Goal: Task Accomplishment & Management: Complete application form

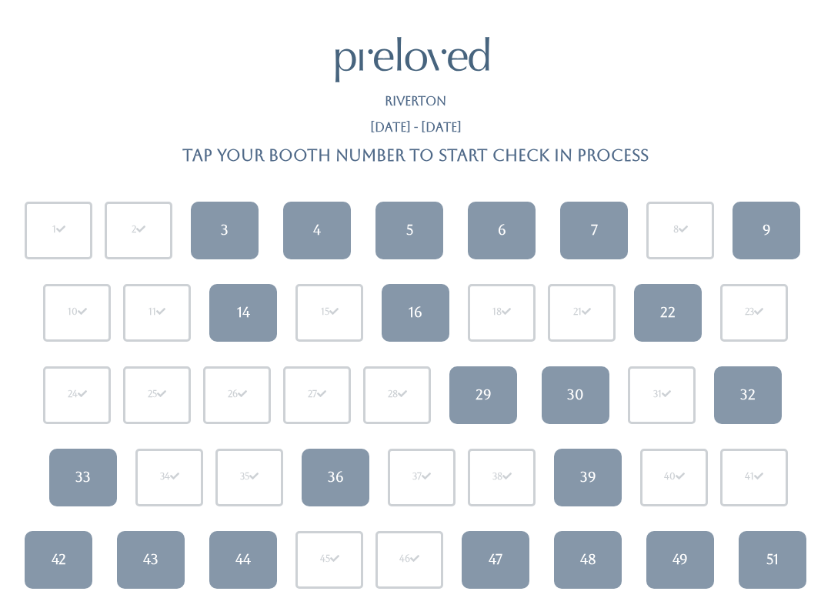
click at [755, 111] on div "Riverton" at bounding box center [415, 108] width 794 height 26
click at [314, 226] on div "4" at bounding box center [317, 230] width 8 height 20
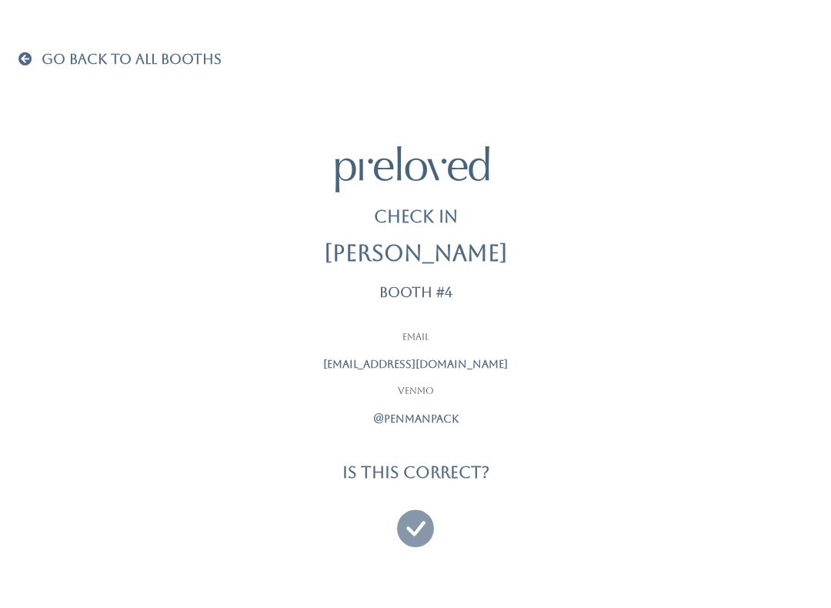
click at [406, 513] on icon at bounding box center [415, 522] width 37 height 52
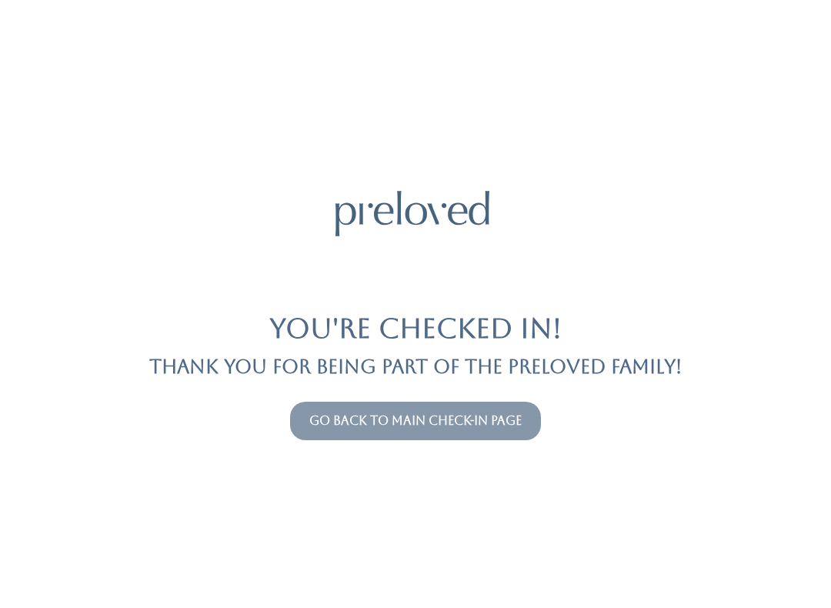
click at [406, 413] on link "Go back to main check-in page" at bounding box center [415, 420] width 212 height 15
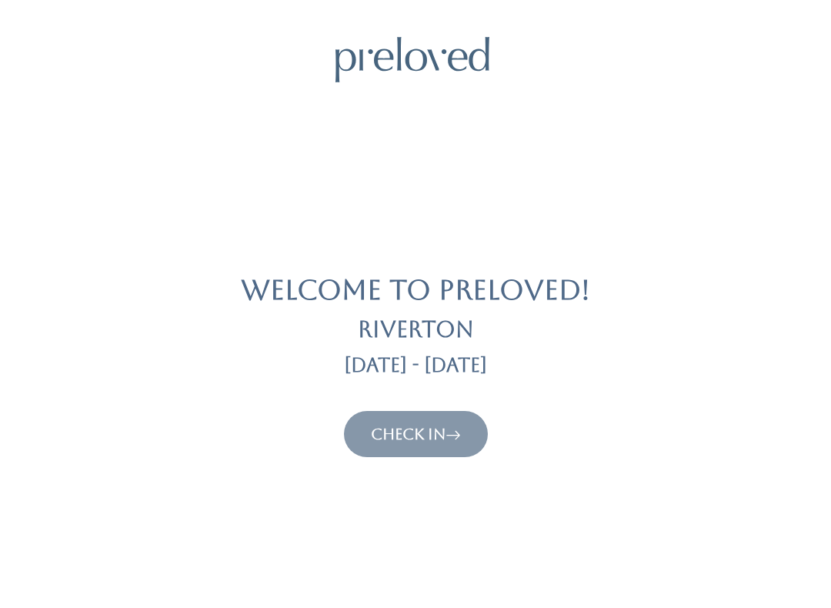
click at [391, 416] on button "Check In" at bounding box center [416, 434] width 144 height 46
click at [414, 437] on link "Check In" at bounding box center [416, 434] width 90 height 18
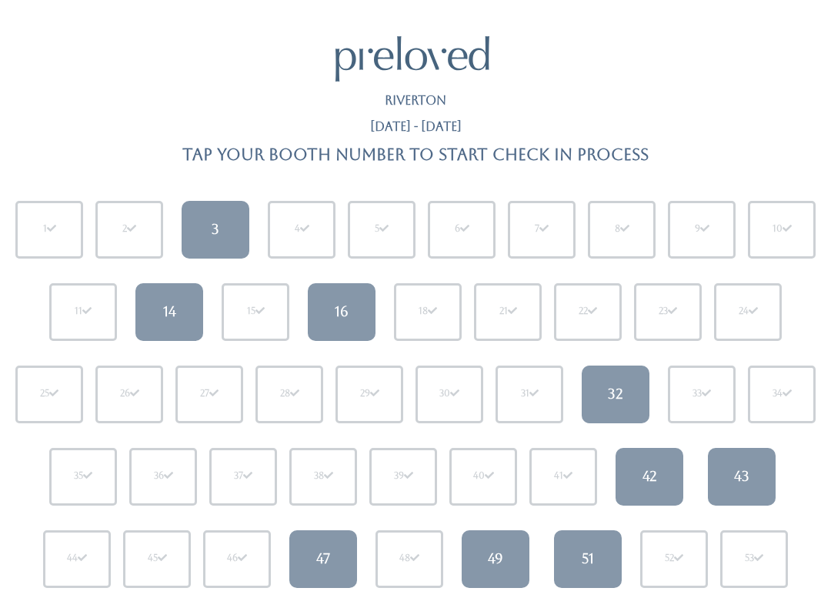
scroll to position [2, 0]
click at [323, 545] on link "47" at bounding box center [323, 559] width 68 height 58
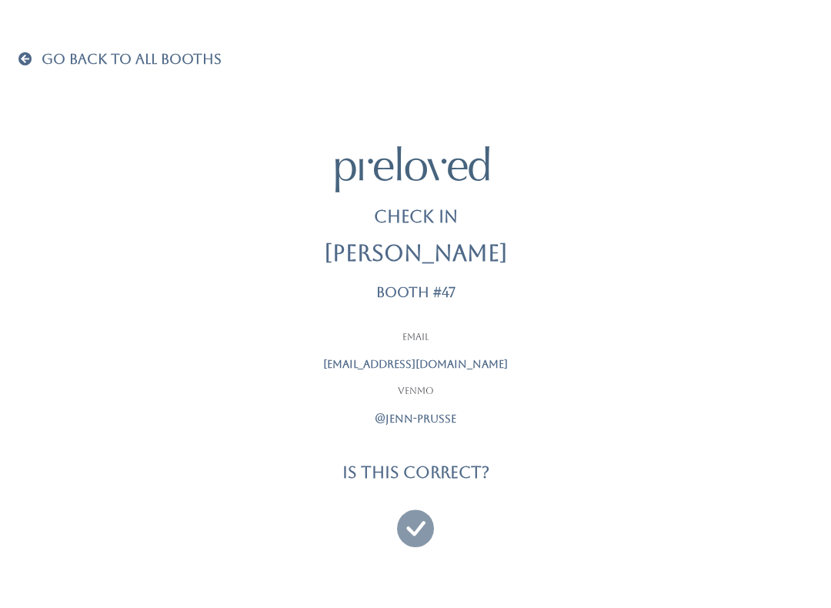
click at [413, 524] on icon at bounding box center [415, 522] width 37 height 52
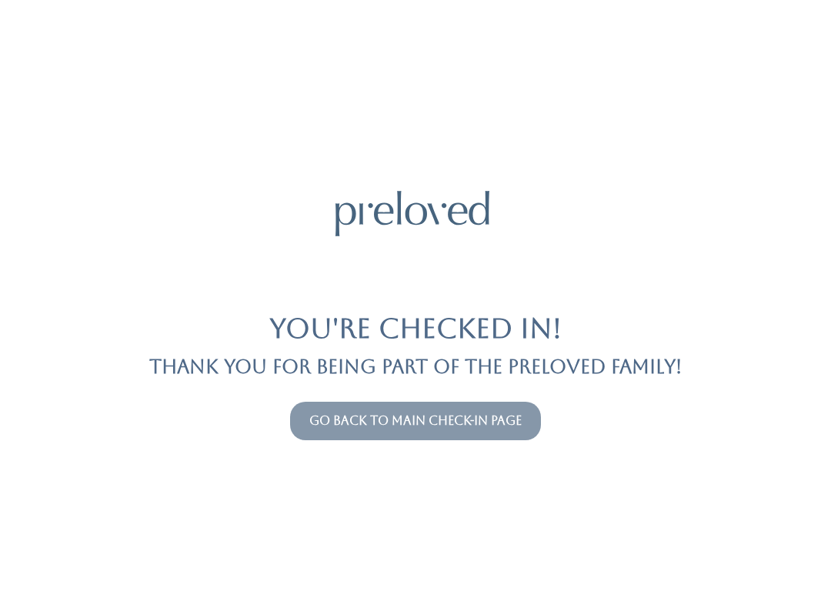
click at [406, 421] on link "Go back to main check-in page" at bounding box center [415, 420] width 212 height 15
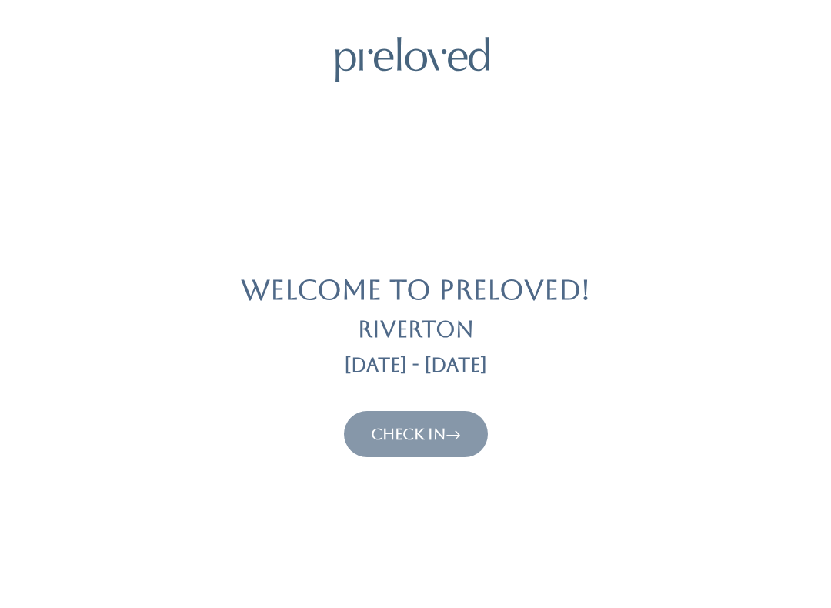
click at [408, 420] on button "Check In" at bounding box center [416, 434] width 144 height 46
click at [405, 430] on link "Check In" at bounding box center [416, 434] width 90 height 18
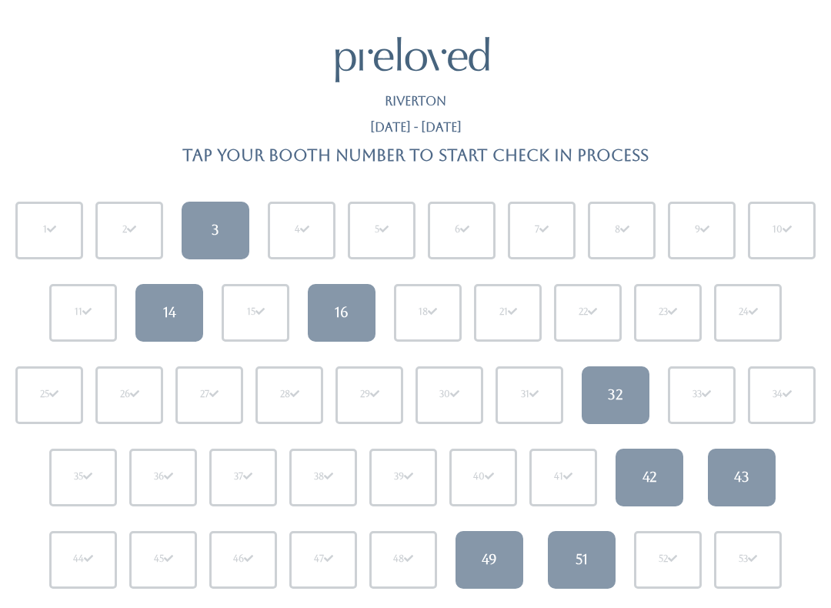
click at [495, 550] on div "49" at bounding box center [489, 560] width 15 height 20
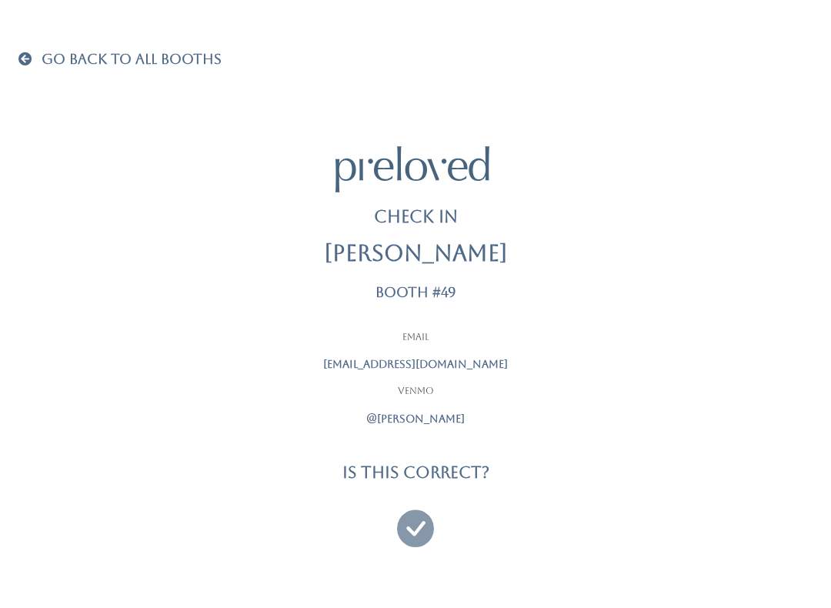
click at [432, 468] on h4 "Is this correct?" at bounding box center [416, 472] width 147 height 18
click at [402, 518] on icon at bounding box center [415, 522] width 37 height 52
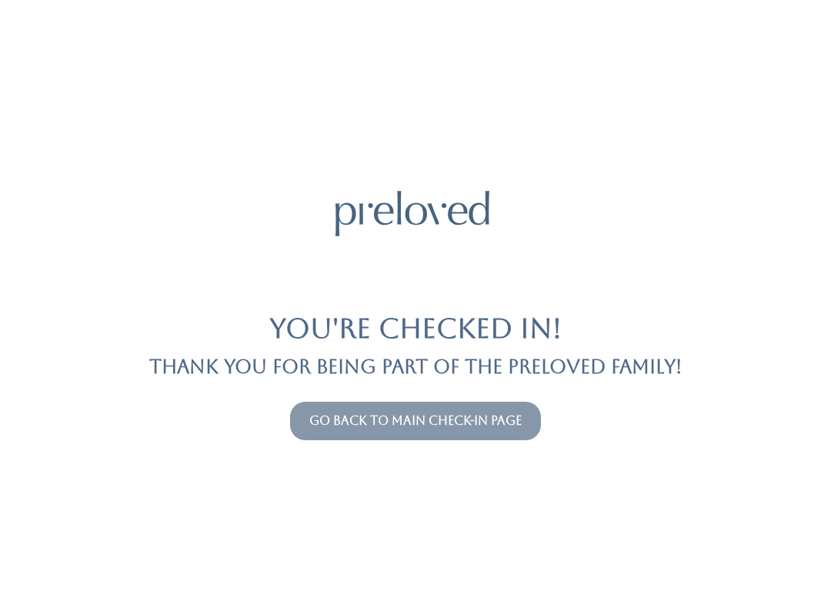
click at [387, 417] on link "Go back to main check-in page" at bounding box center [415, 420] width 212 height 15
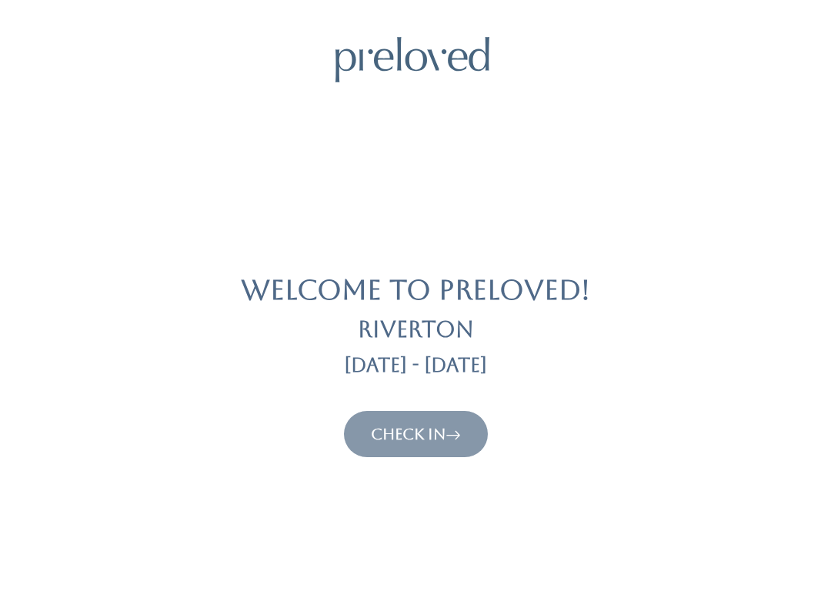
click at [400, 426] on link "Check In" at bounding box center [416, 434] width 90 height 18
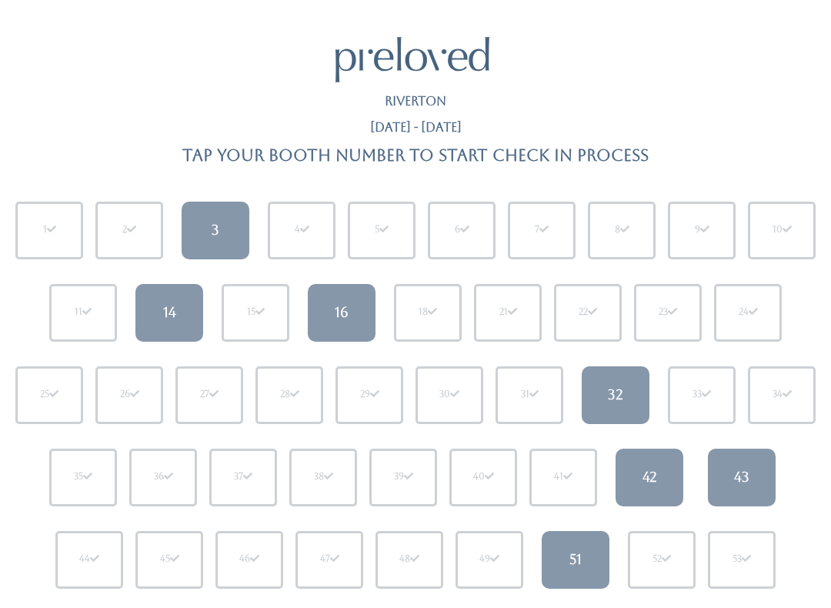
click at [577, 556] on div "51" at bounding box center [576, 560] width 12 height 20
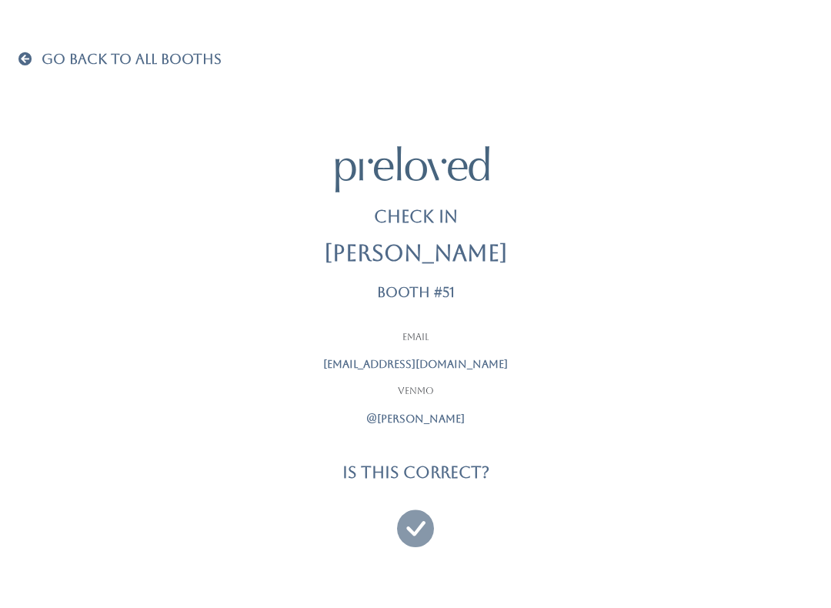
click at [413, 514] on icon at bounding box center [415, 522] width 37 height 52
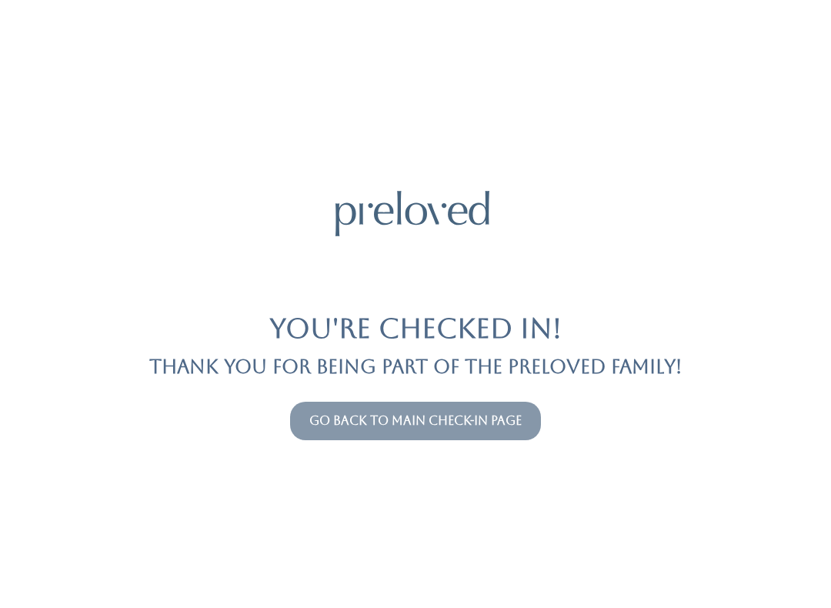
click at [376, 423] on link "Go back to main check-in page" at bounding box center [415, 420] width 212 height 15
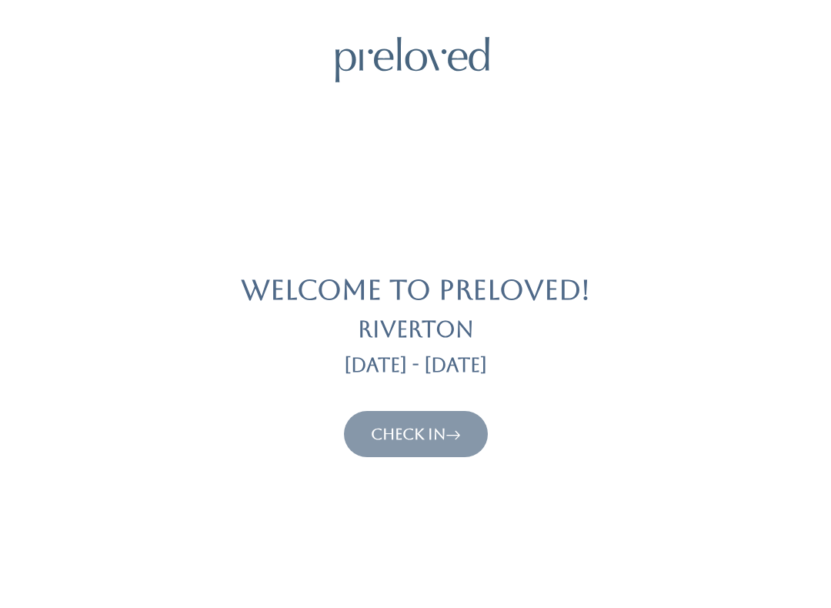
click at [399, 416] on button "Check In" at bounding box center [416, 434] width 144 height 46
click at [406, 429] on link "Check In" at bounding box center [416, 434] width 90 height 18
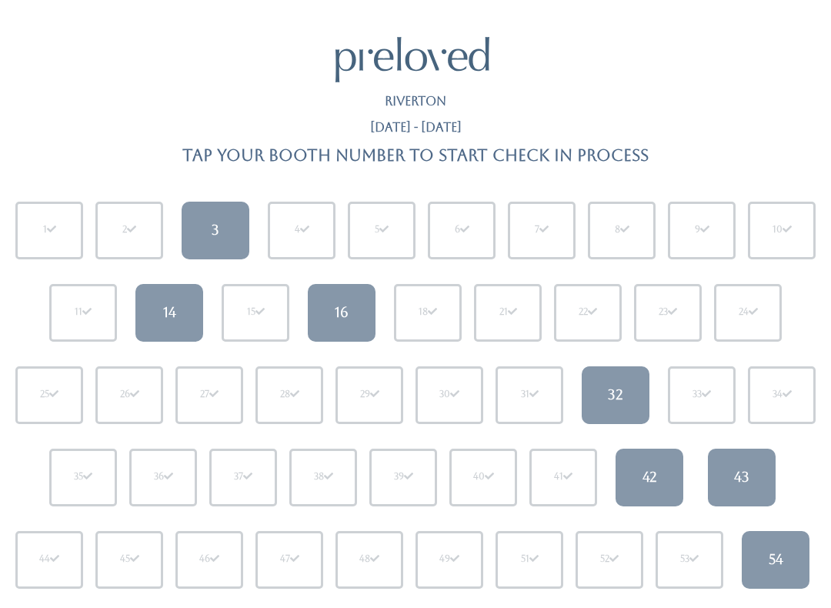
click at [740, 467] on div "43" at bounding box center [741, 477] width 15 height 20
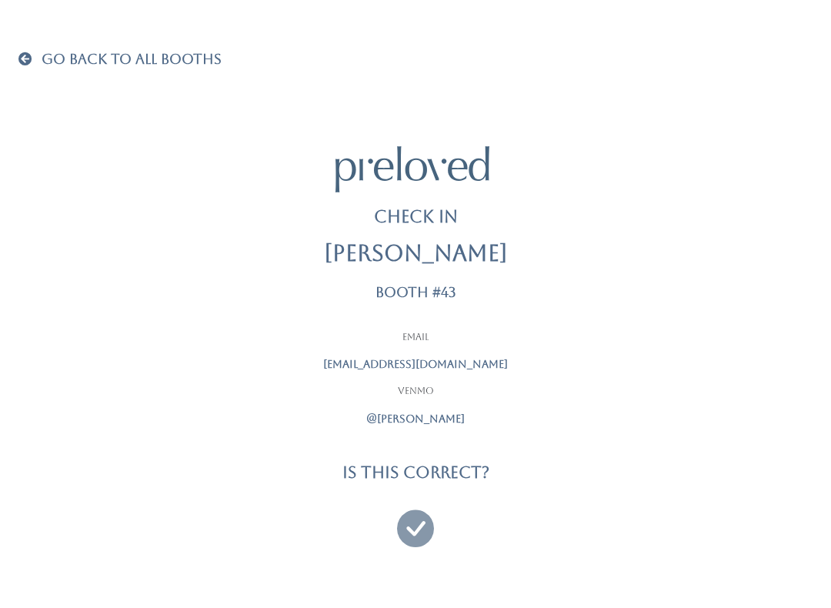
click at [416, 514] on icon at bounding box center [415, 522] width 37 height 52
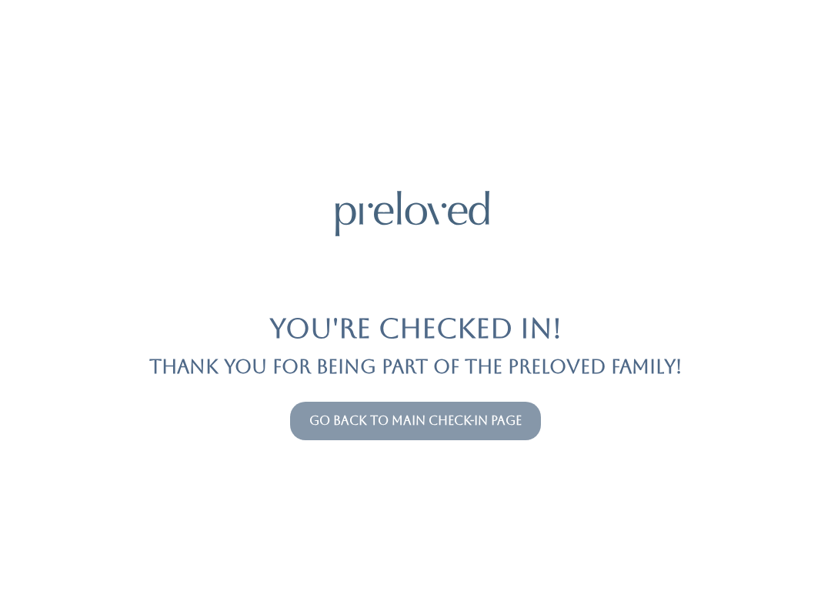
click at [372, 420] on link "Go back to main check-in page" at bounding box center [415, 420] width 212 height 15
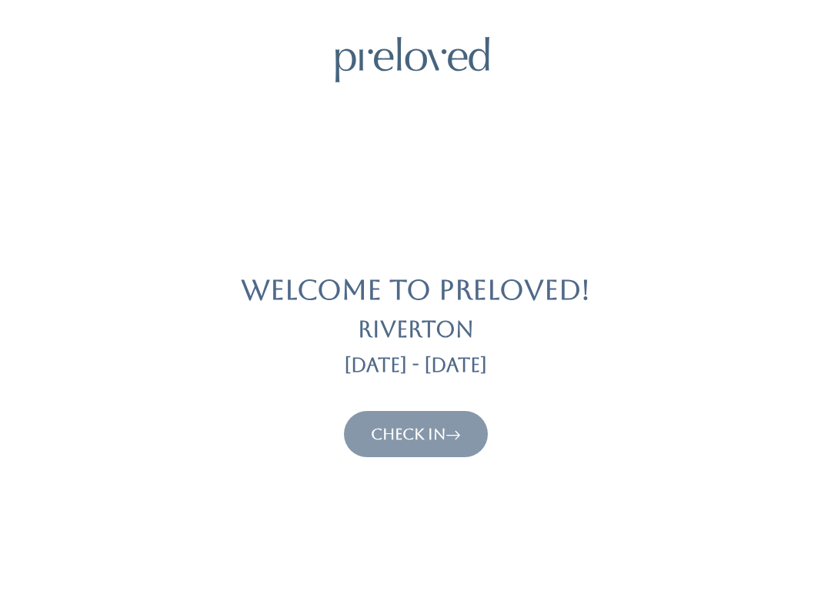
click at [399, 438] on link "Check In" at bounding box center [416, 434] width 90 height 18
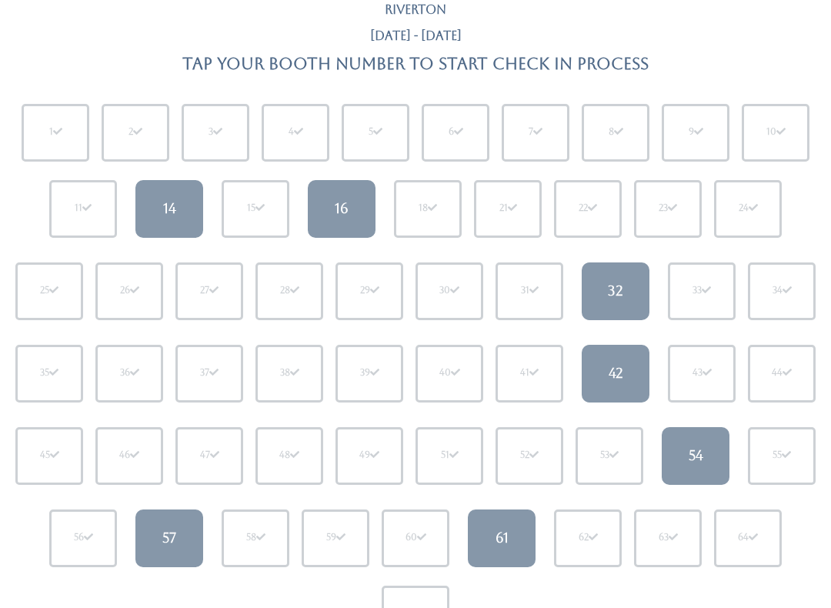
scroll to position [92, 0]
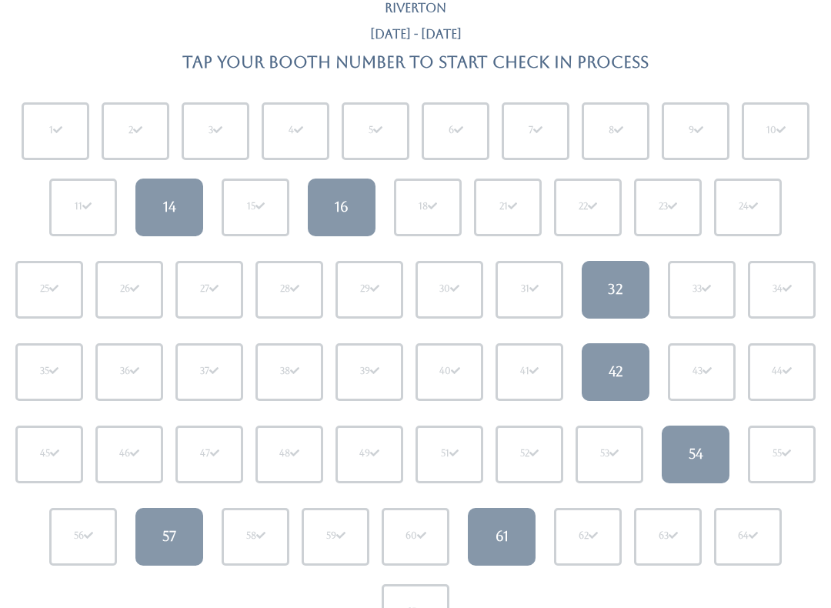
click at [148, 215] on link "14" at bounding box center [169, 208] width 68 height 58
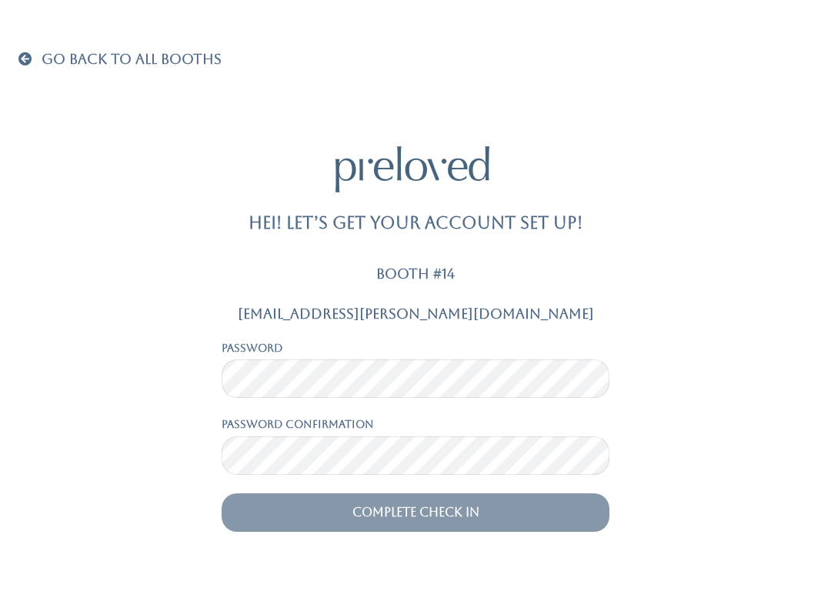
click at [404, 520] on input "Complete Check In" at bounding box center [416, 512] width 388 height 38
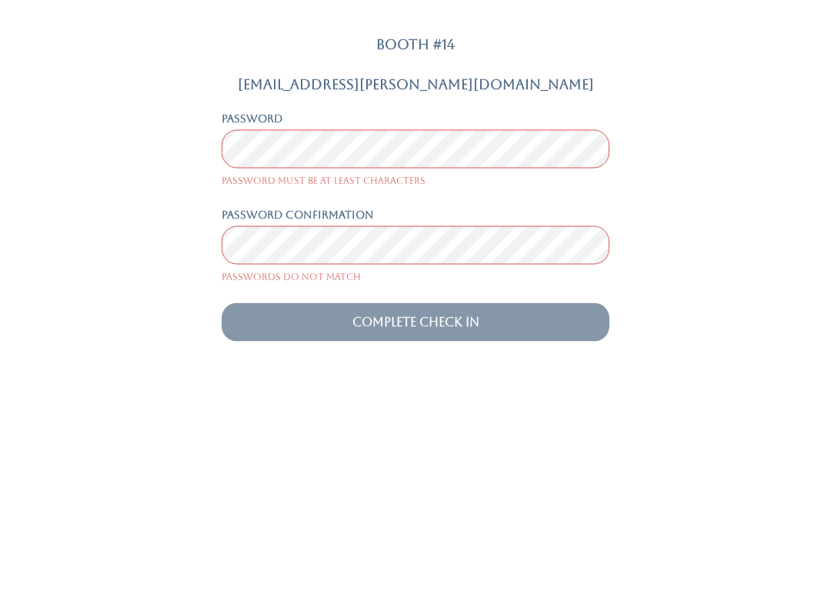
click at [69, 306] on div "Mrslatoya.plamer@gmail.com Password Password must be at least characters Passwo…" at bounding box center [415, 438] width 813 height 265
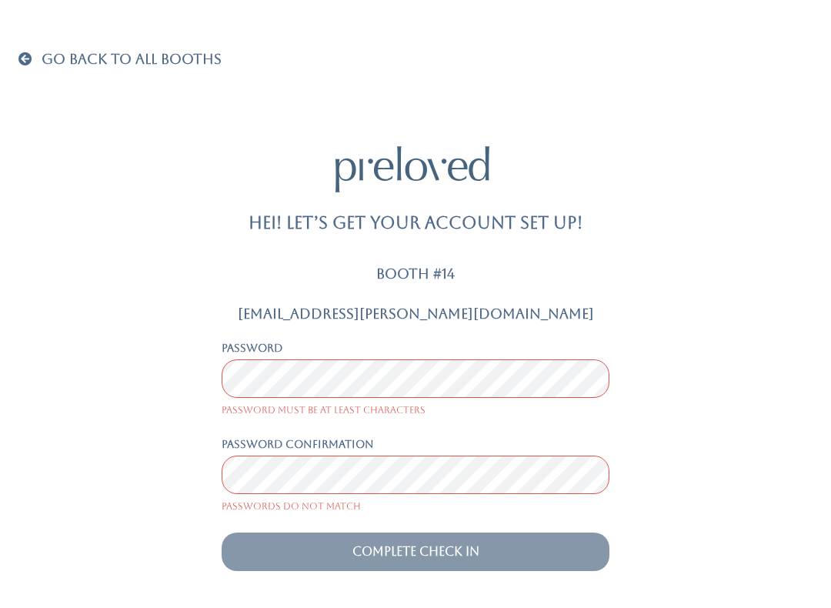
click at [26, 53] on span at bounding box center [28, 59] width 20 height 14
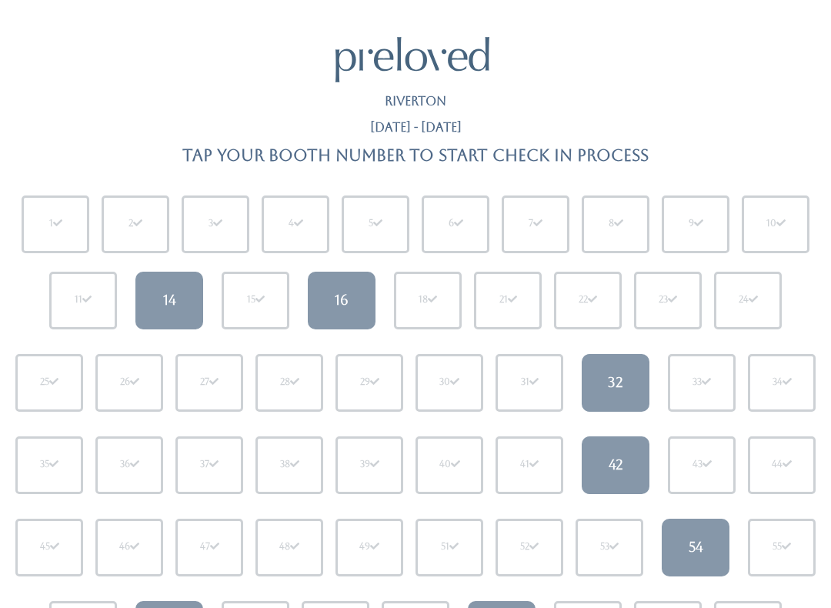
click at [345, 299] on div "16" at bounding box center [342, 300] width 14 height 20
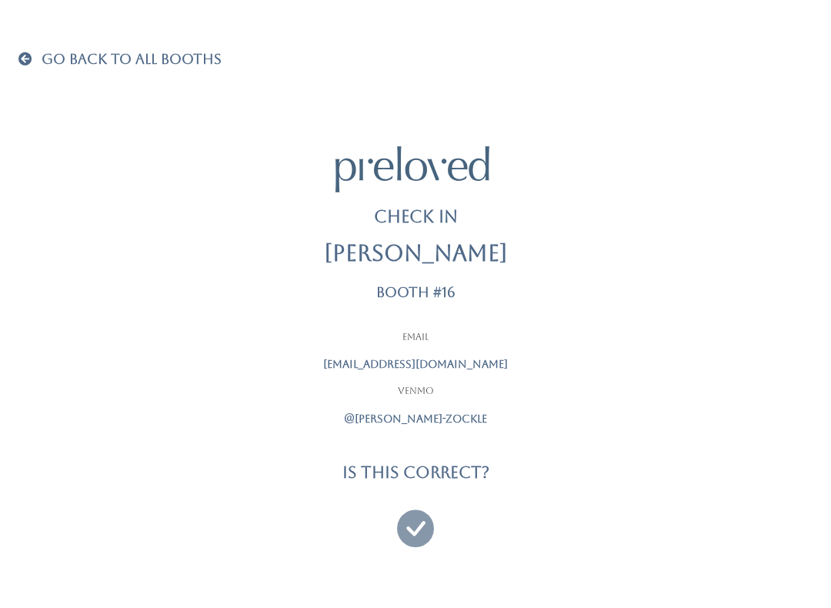
click at [395, 463] on h4 "Is this correct?" at bounding box center [416, 472] width 147 height 18
click at [417, 529] on icon at bounding box center [415, 522] width 37 height 52
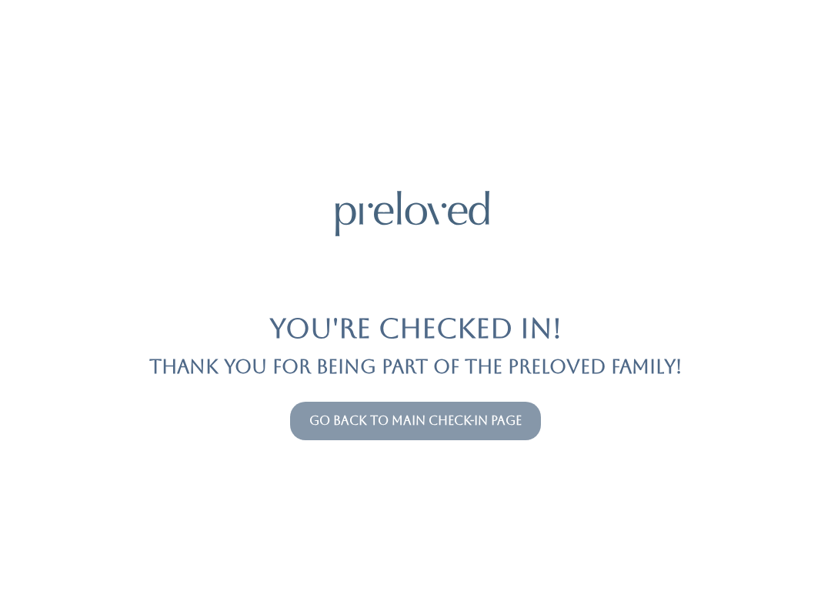
click at [357, 413] on link "Go back to main check-in page" at bounding box center [415, 420] width 212 height 15
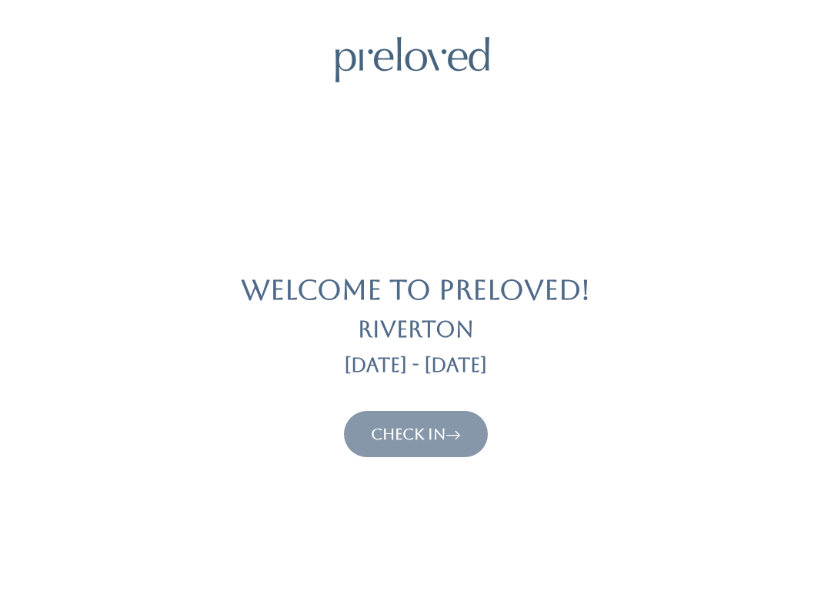
click at [408, 440] on link "Check In" at bounding box center [416, 434] width 90 height 18
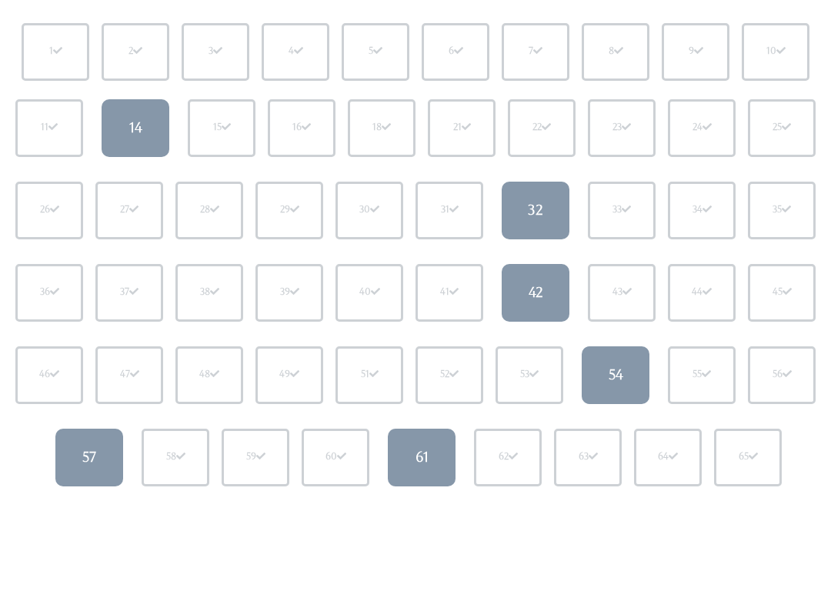
scroll to position [207, 0]
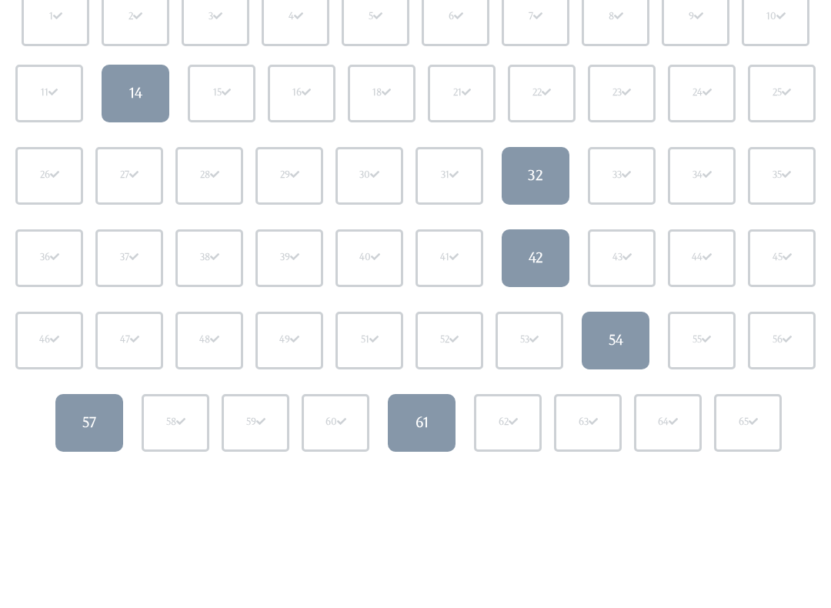
click at [618, 342] on div "54" at bounding box center [616, 340] width 15 height 20
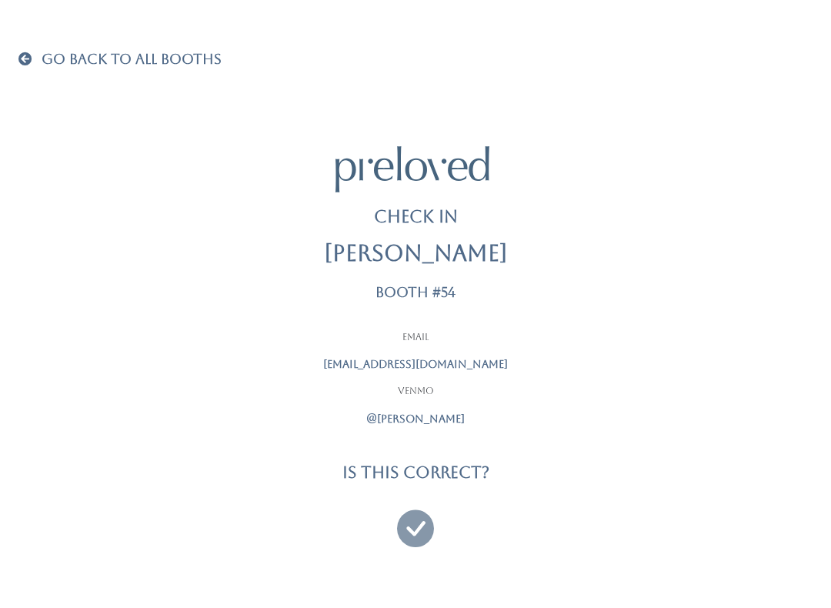
click at [419, 530] on icon at bounding box center [415, 522] width 37 height 52
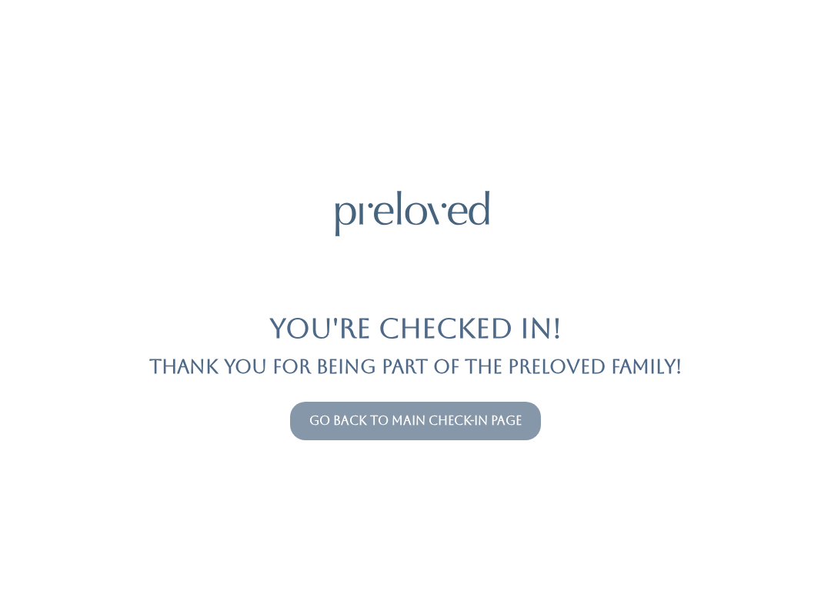
click at [354, 418] on link "Go back to main check-in page" at bounding box center [415, 420] width 212 height 15
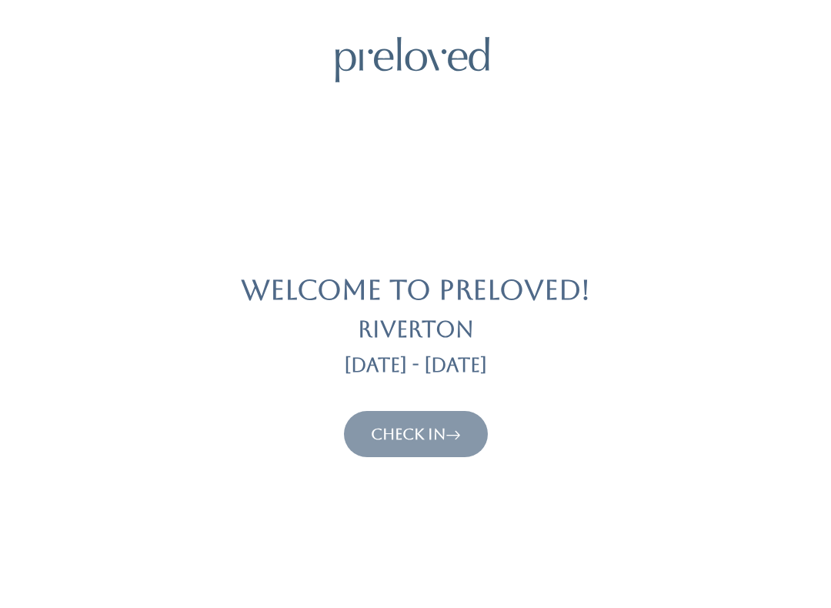
click at [393, 435] on link "Check In" at bounding box center [416, 434] width 90 height 18
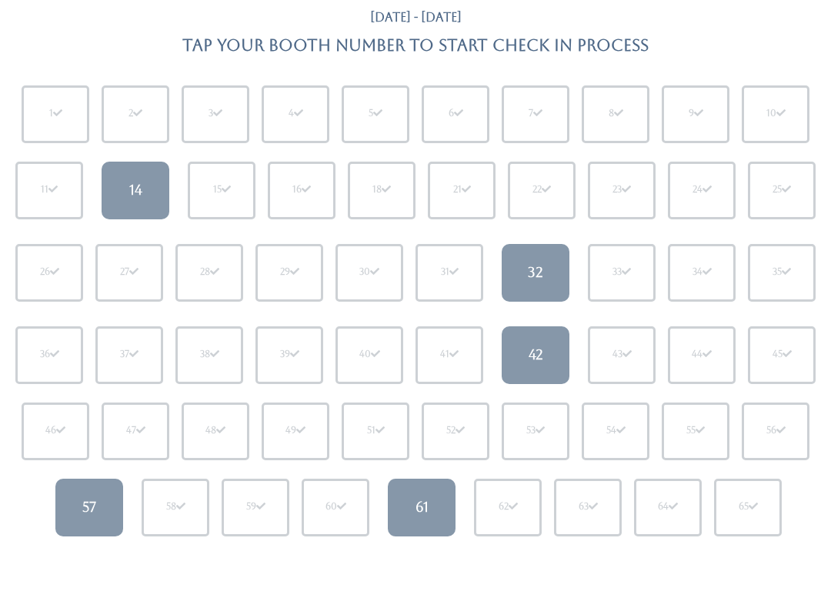
scroll to position [121, 0]
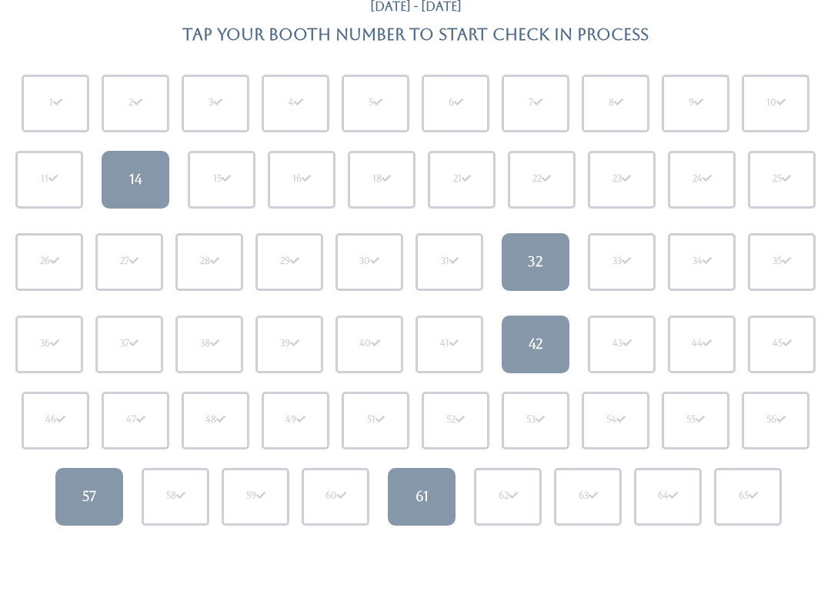
click at [421, 487] on div "61" at bounding box center [422, 496] width 13 height 20
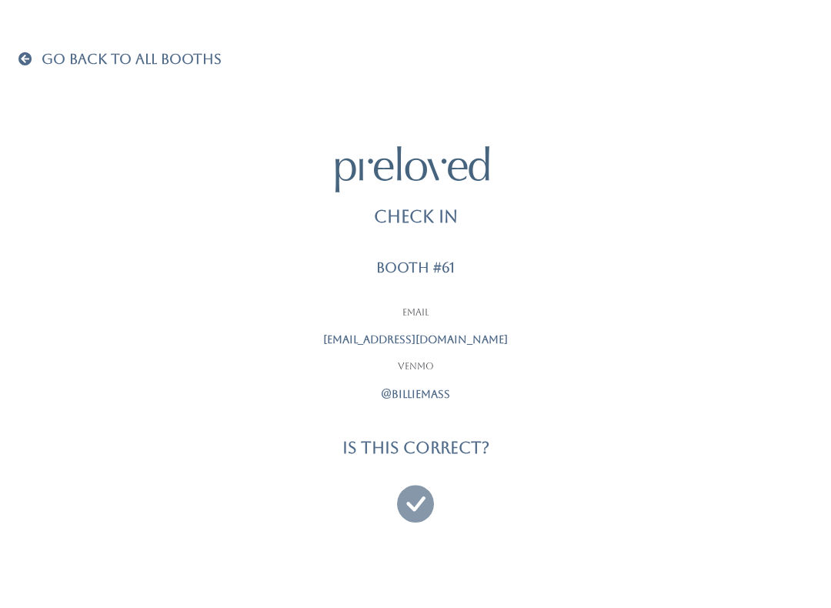
click at [417, 488] on icon at bounding box center [415, 497] width 37 height 52
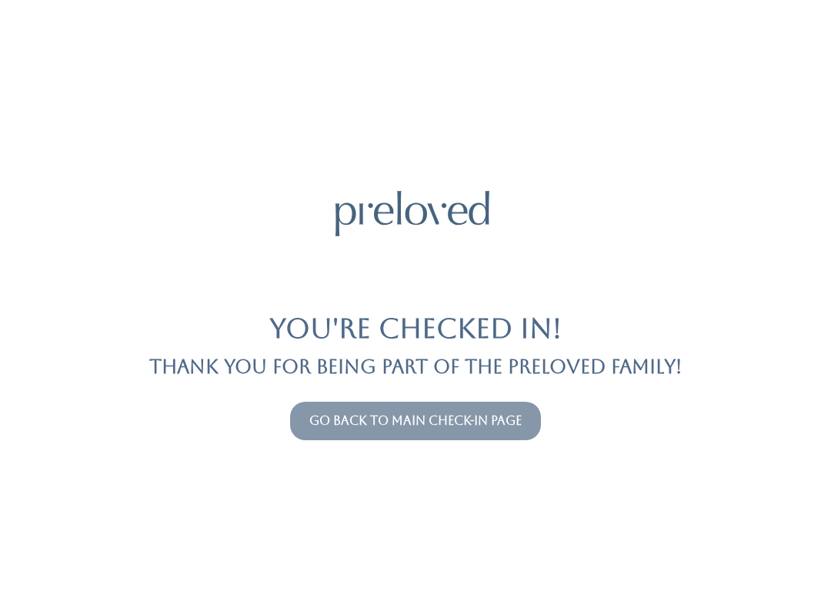
click at [415, 416] on link "Go back to main check-in page" at bounding box center [415, 420] width 212 height 15
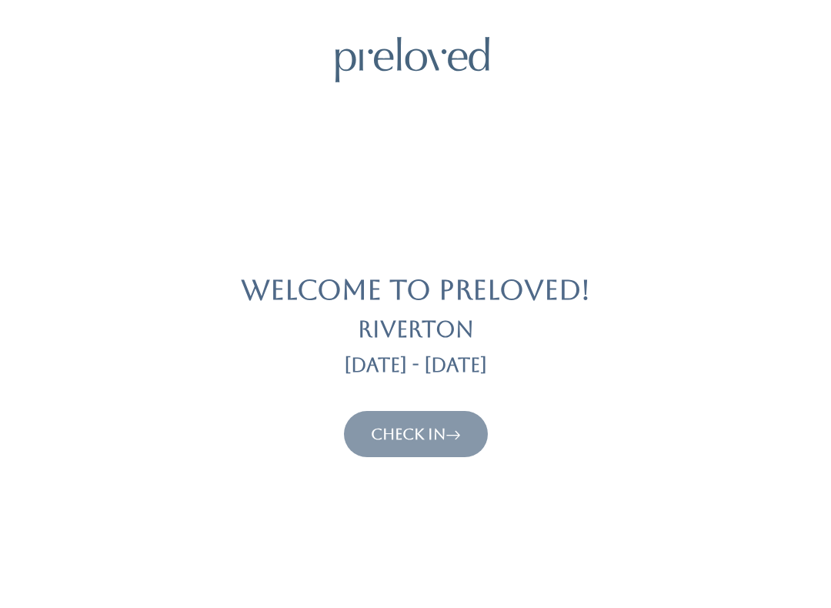
click at [393, 425] on link "Check In" at bounding box center [416, 434] width 90 height 18
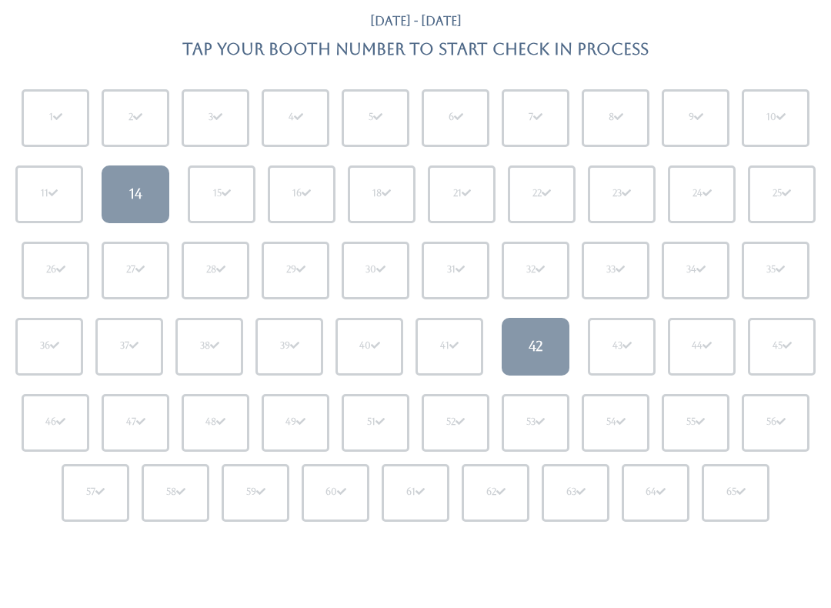
scroll to position [113, 0]
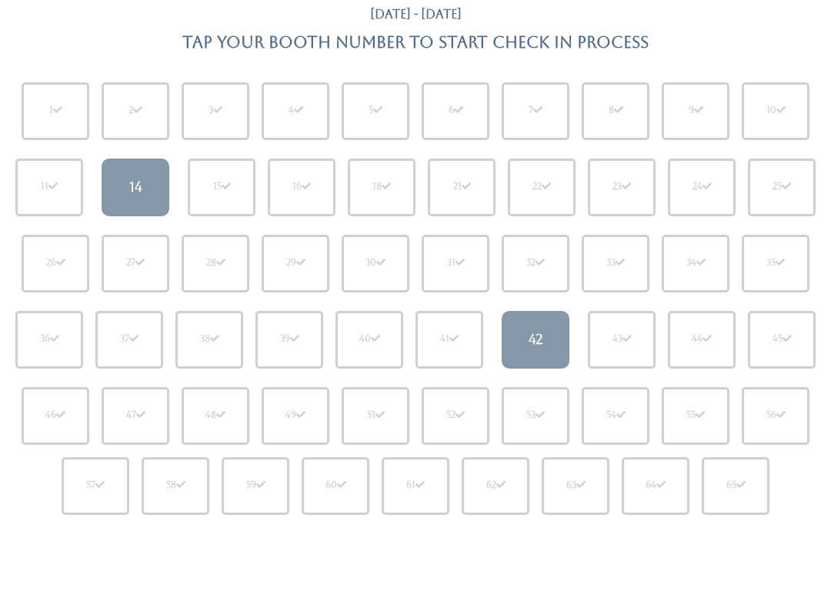
click at [555, 336] on link "42" at bounding box center [536, 340] width 68 height 58
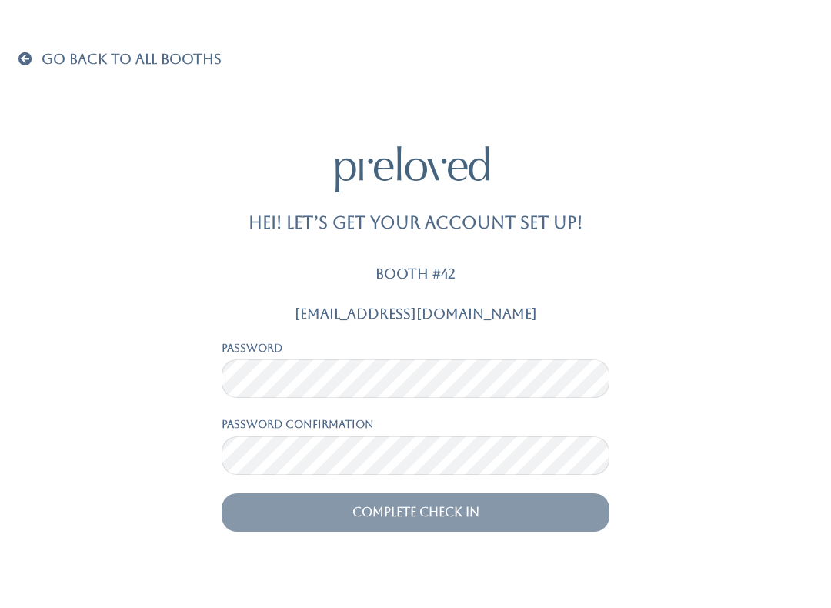
click at [389, 503] on input "Complete Check In" at bounding box center [416, 512] width 388 height 38
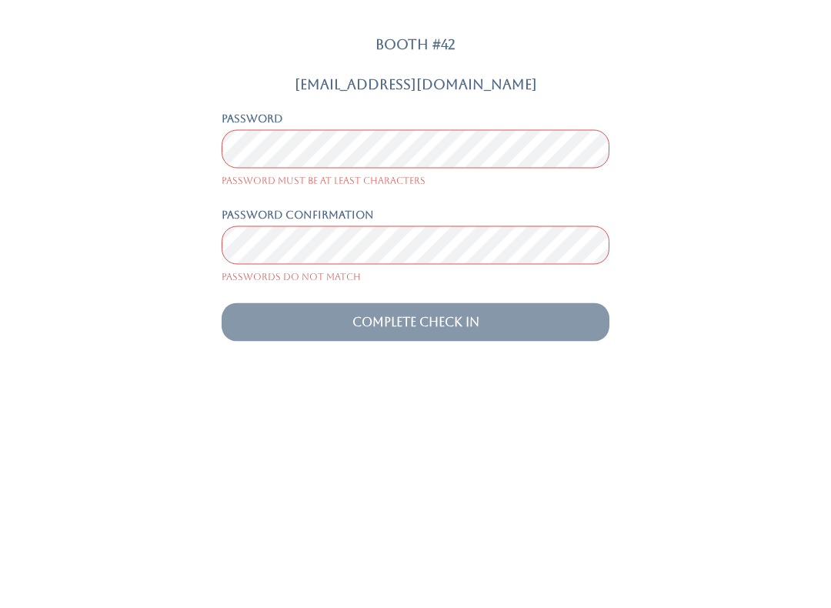
click at [65, 306] on div "Wvaroz@jgmail.com Password Password must be at least characters Password confir…" at bounding box center [415, 438] width 813 height 265
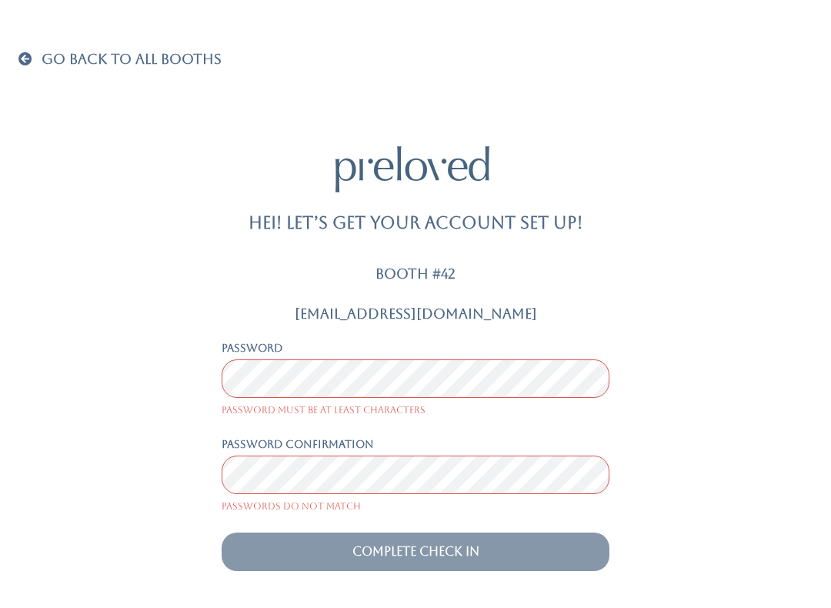
click at [33, 66] on link "Go Back To All Booths" at bounding box center [119, 59] width 203 height 15
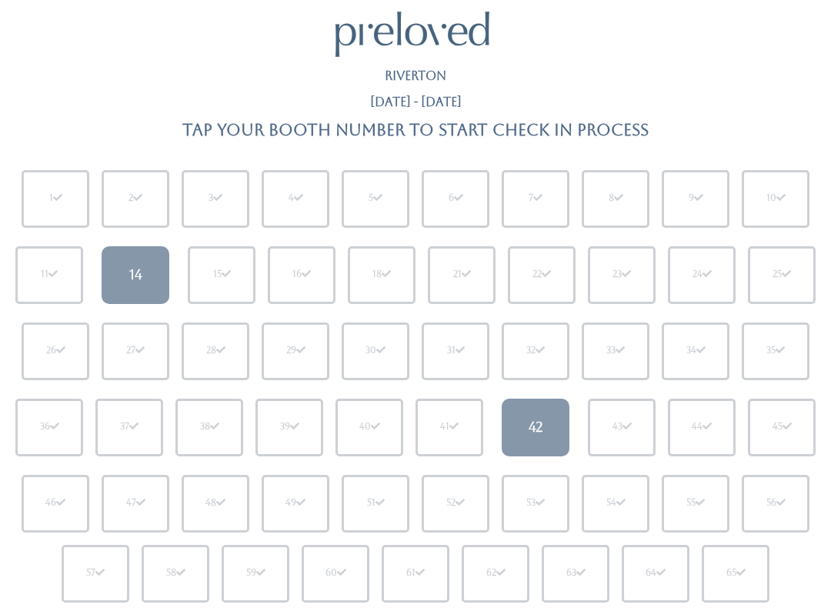
scroll to position [25, 0]
click at [524, 411] on link "42" at bounding box center [536, 428] width 68 height 58
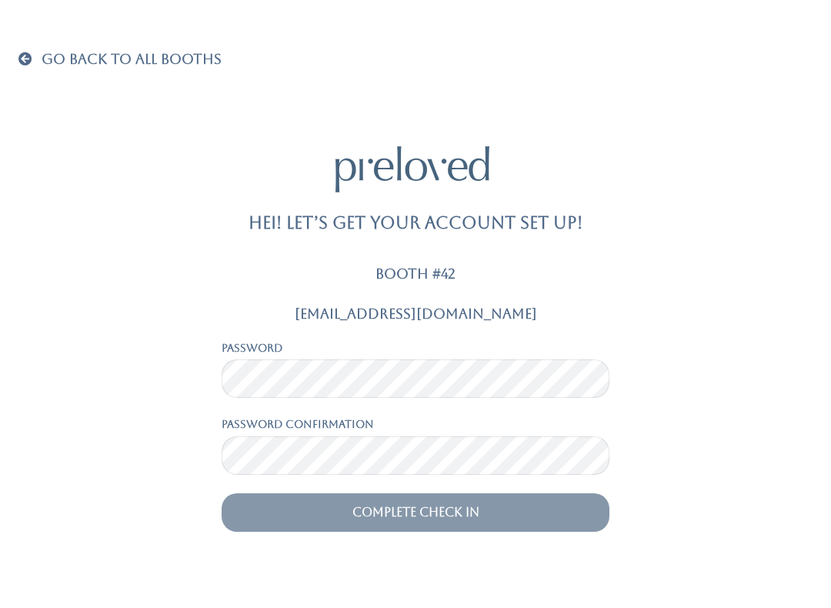
click at [32, 37] on div "Go Back To All Booths Hei! Let’s get your account set up! Booth #42 Wvaroz@jgma…" at bounding box center [415, 304] width 794 height 608
click at [21, 59] on span at bounding box center [28, 59] width 20 height 14
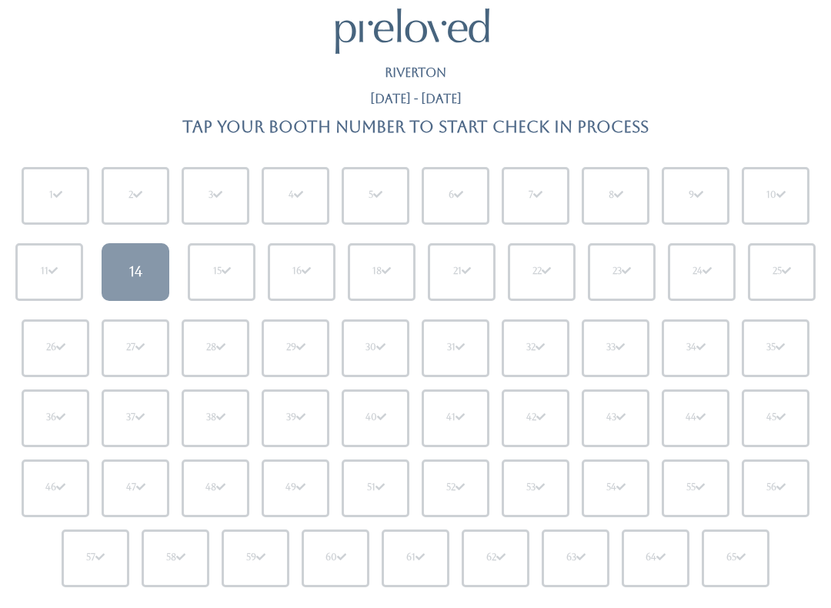
scroll to position [19, 0]
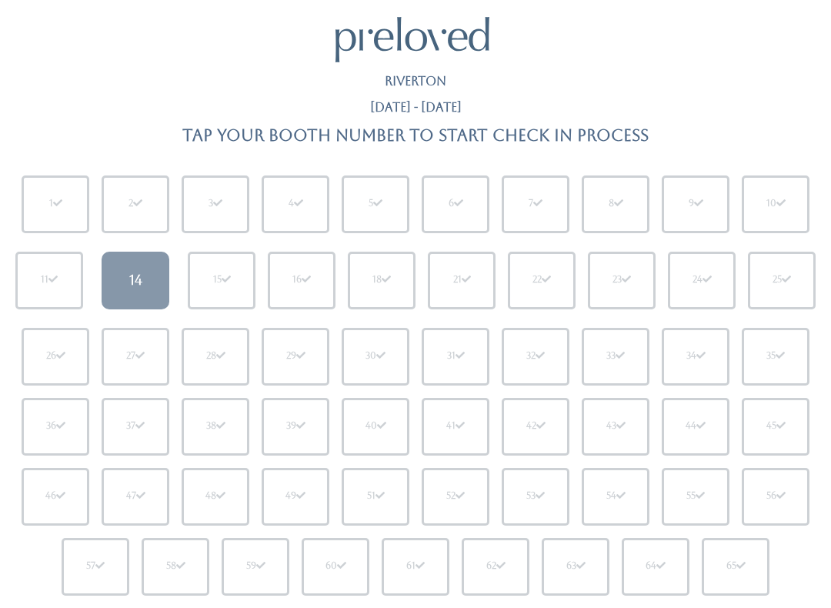
click at [53, 96] on div "Riverton" at bounding box center [415, 88] width 794 height 26
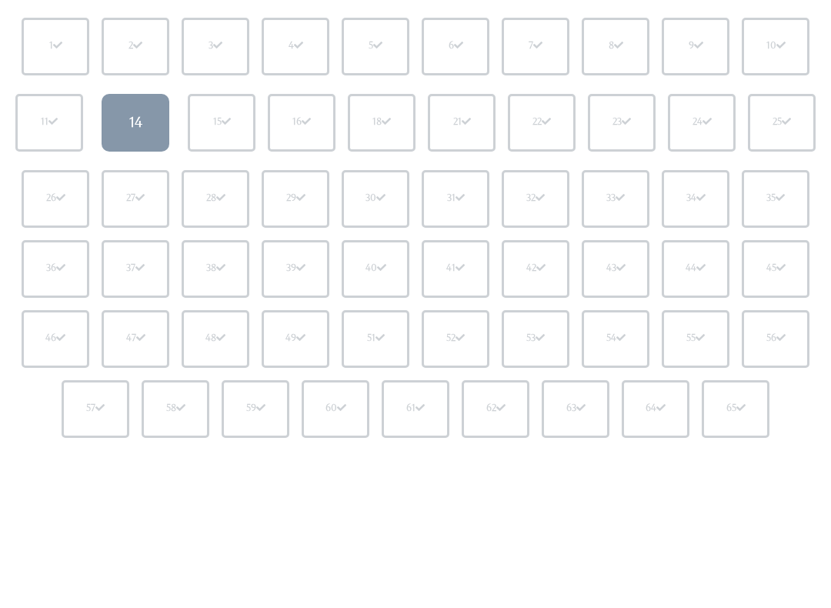
scroll to position [0, 0]
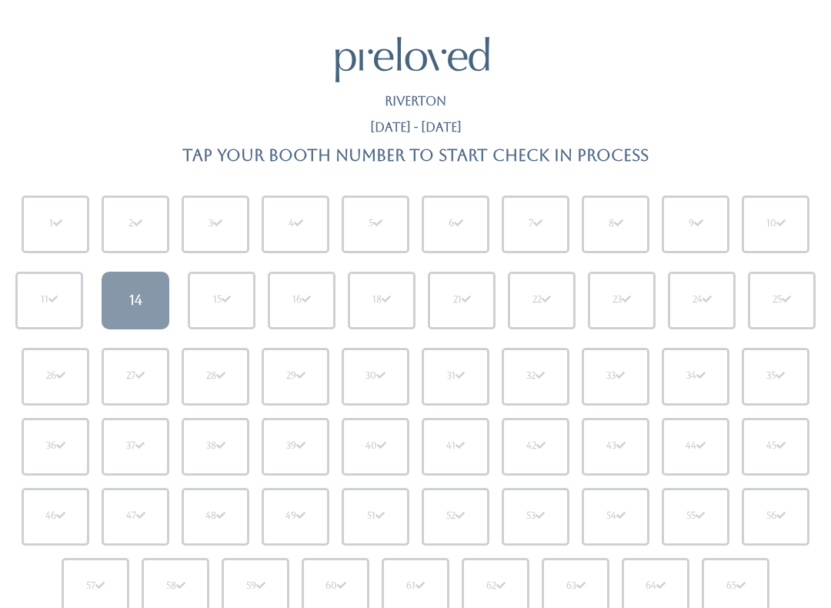
click at [75, 102] on div "Riverton" at bounding box center [415, 108] width 794 height 26
click at [18, 11] on html "Riverton [DATE] - [DATE] Tap your booth number to start check in process 1 2 3 …" at bounding box center [415, 485] width 831 height 971
click at [788, 2] on html "Riverton [DATE] - [DATE] Tap your booth number to start check in process 1 2 3 …" at bounding box center [415, 485] width 831 height 971
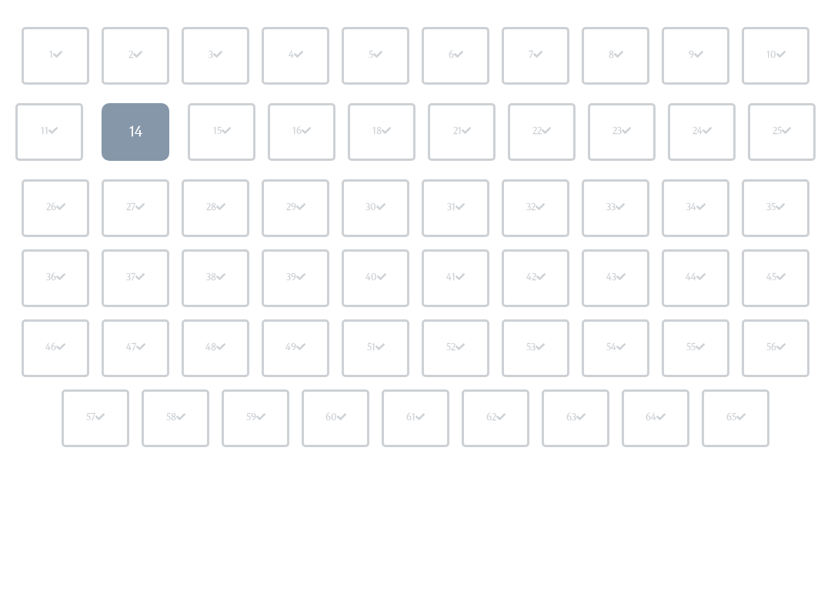
scroll to position [361, 0]
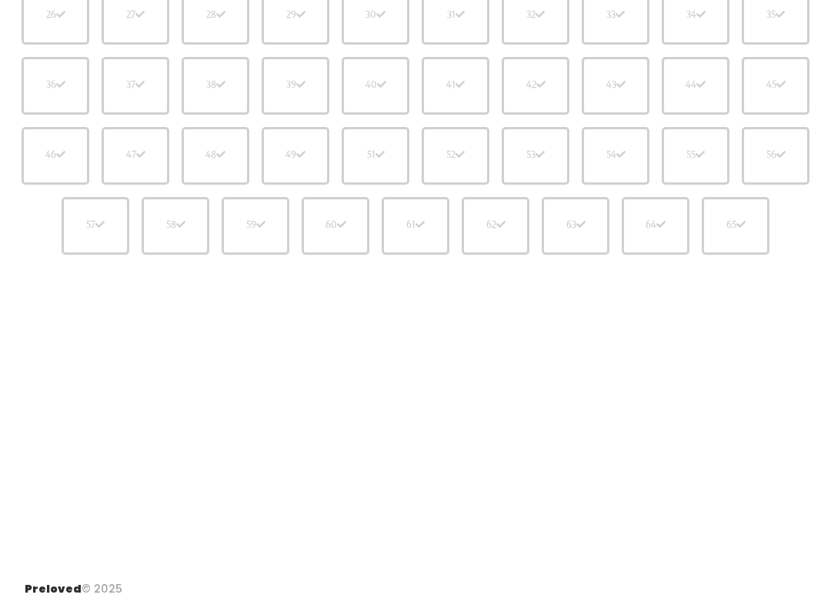
click at [79, 591] on div "Preloved © 2025" at bounding box center [74, 583] width 98 height 28
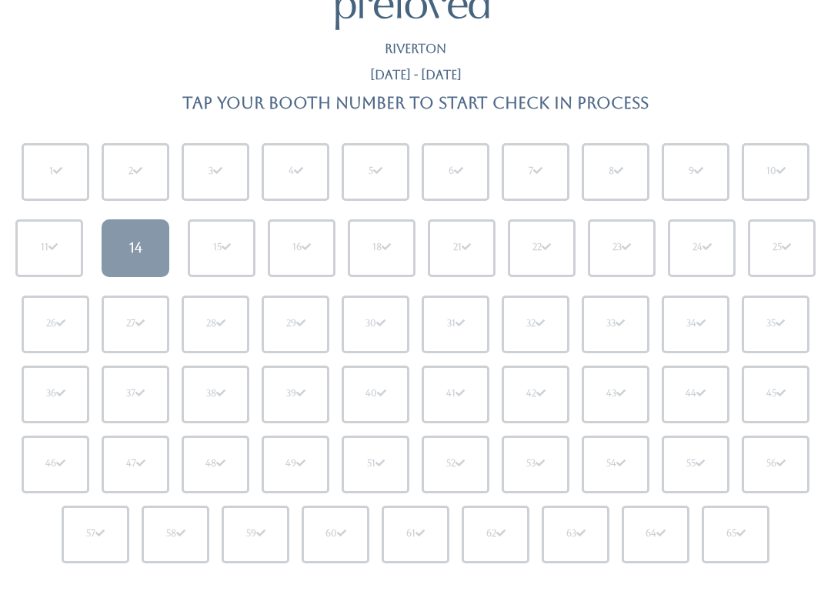
scroll to position [0, 0]
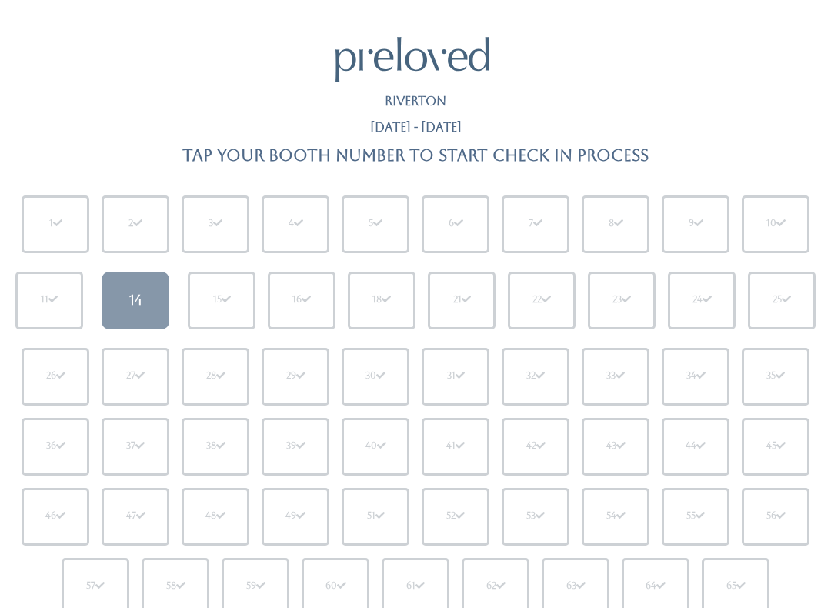
click at [400, 155] on h4 "Tap your booth number to start check in process" at bounding box center [415, 155] width 466 height 18
click at [33, 4] on html "Riverton [DATE] - [DATE] Tap your booth number to start check in process 1 2 3 …" at bounding box center [415, 485] width 831 height 971
click at [607, 149] on h4 "Tap your booth number to start check in process" at bounding box center [415, 155] width 466 height 18
click at [393, 140] on div "[DATE] - [DATE]" at bounding box center [416, 134] width 92 height 26
click at [49, 540] on div "46" at bounding box center [56, 517] width 68 height 58
